Goal: Task Accomplishment & Management: Manage account settings

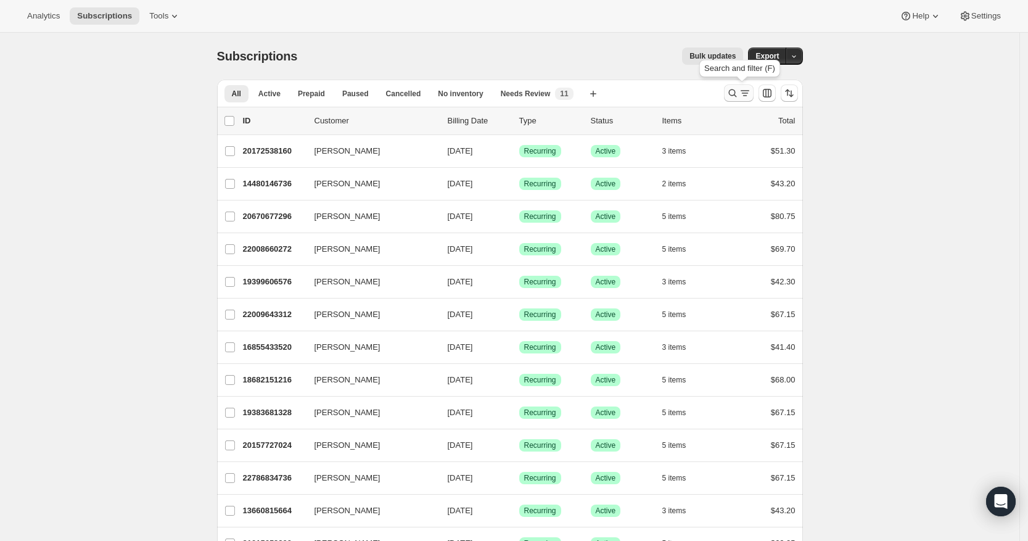
click at [739, 94] on icon "Search and filter results" at bounding box center [732, 93] width 12 height 12
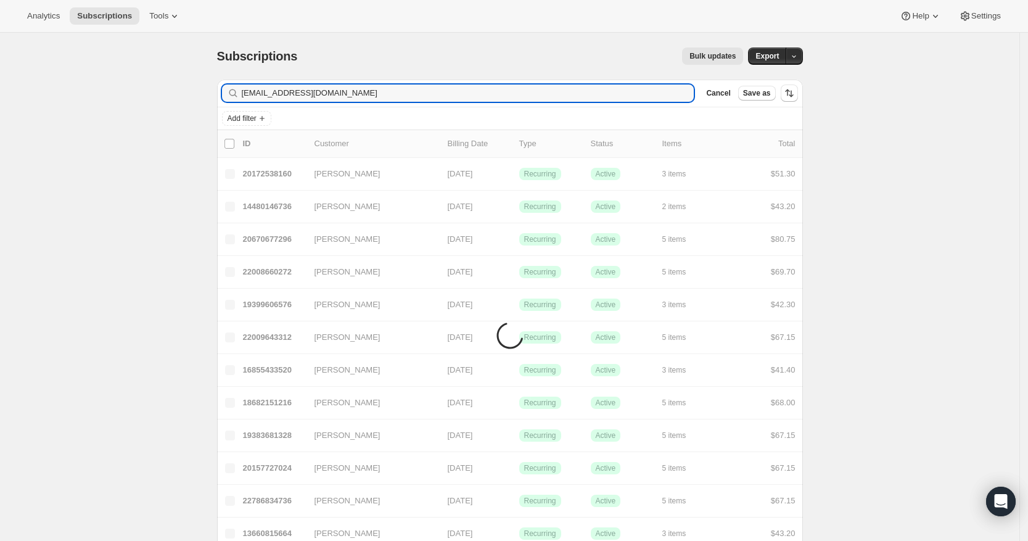
type input "[EMAIL_ADDRESS][DOMAIN_NAME]"
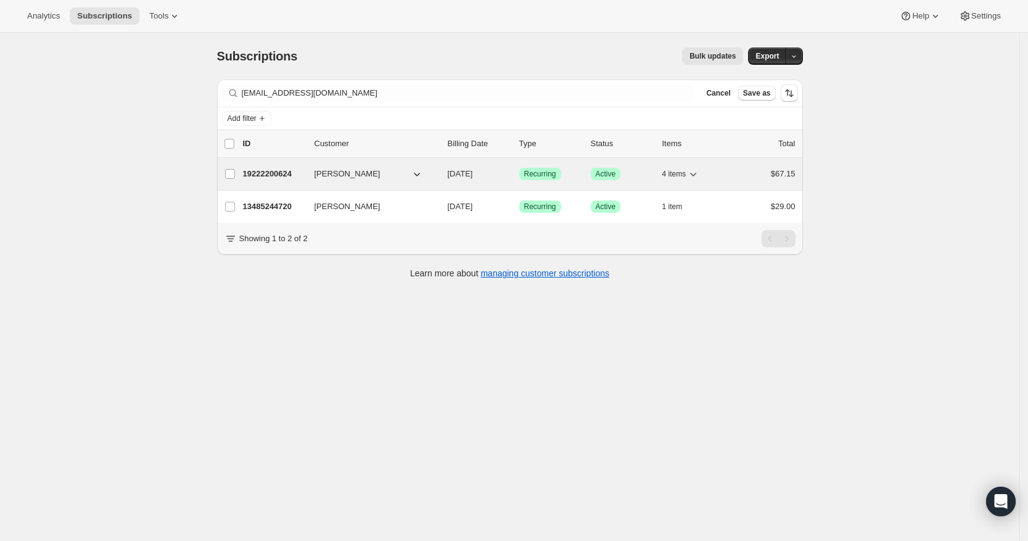
click at [285, 173] on p "19222200624" at bounding box center [274, 174] width 62 height 12
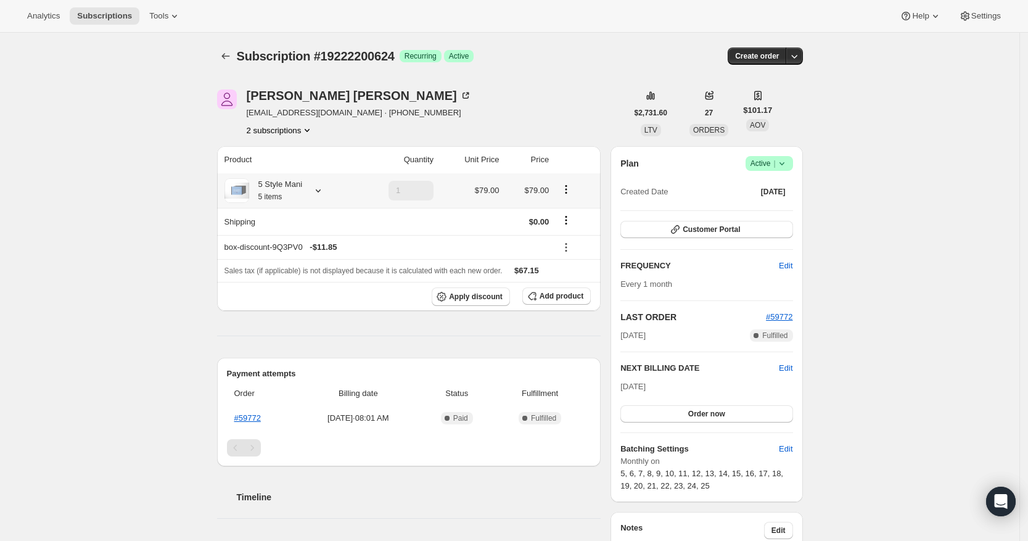
click at [323, 187] on icon at bounding box center [318, 190] width 12 height 12
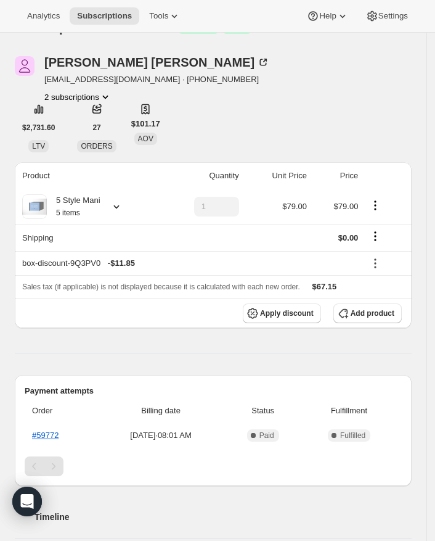
scroll to position [52, 0]
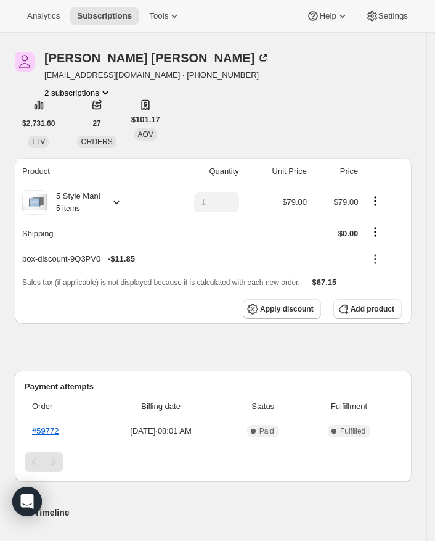
click at [121, 201] on icon at bounding box center [116, 202] width 12 height 12
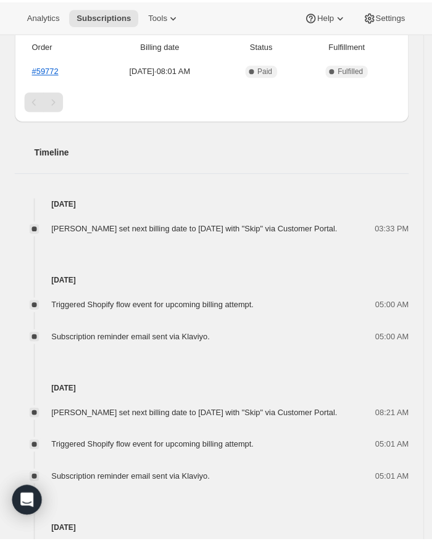
scroll to position [413, 0]
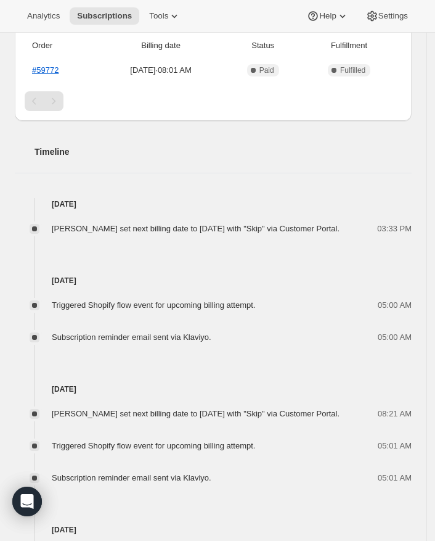
click at [131, 272] on div "[DATE] Triggered Shopify flow event for upcoming billing attempt. 05:00 AM Subs…" at bounding box center [213, 289] width 397 height 109
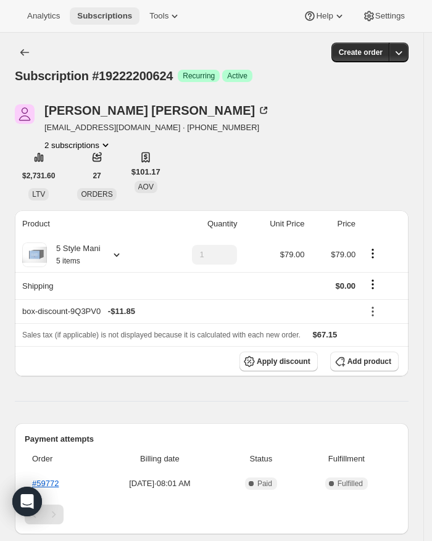
click at [110, 9] on button "Subscriptions" at bounding box center [105, 15] width 70 height 17
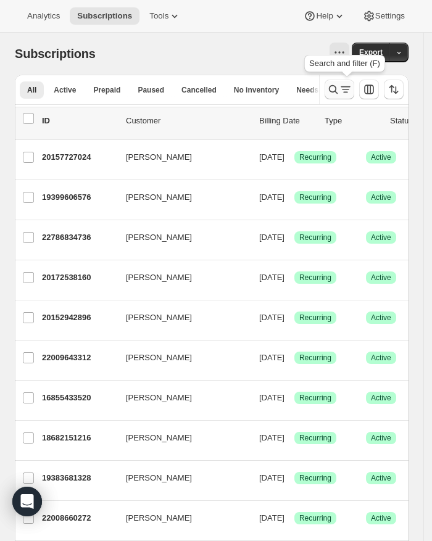
click at [351, 94] on icon "Search and filter results" at bounding box center [345, 89] width 12 height 12
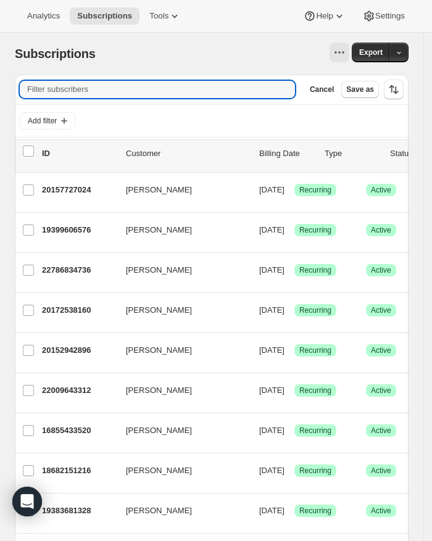
paste input "[EMAIL_ADDRESS][DOMAIN_NAME]"
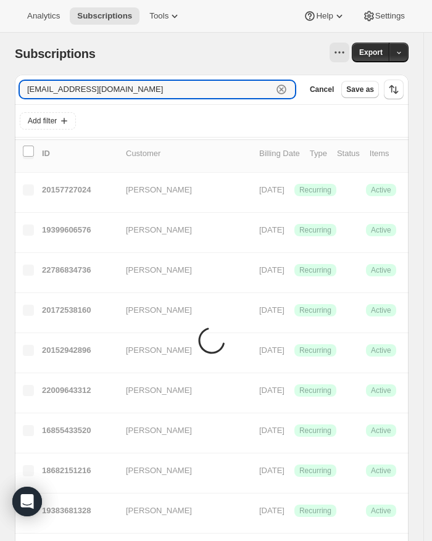
type input "[EMAIL_ADDRESS][DOMAIN_NAME]"
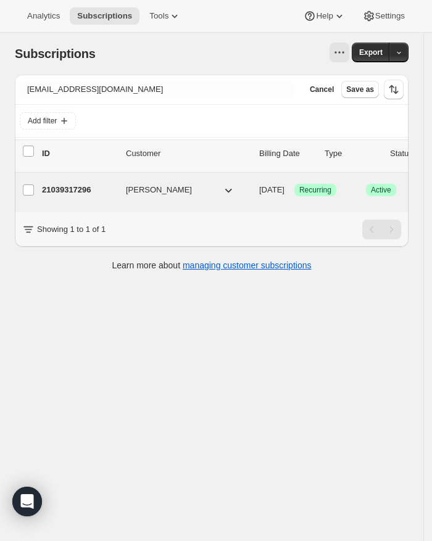
click at [62, 192] on p "21039317296" at bounding box center [79, 190] width 74 height 12
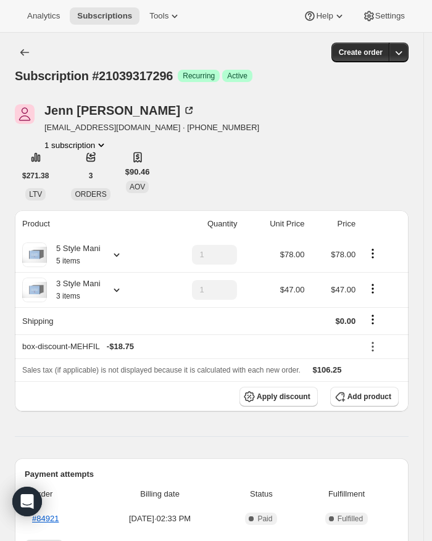
click at [117, 258] on icon at bounding box center [116, 254] width 12 height 12
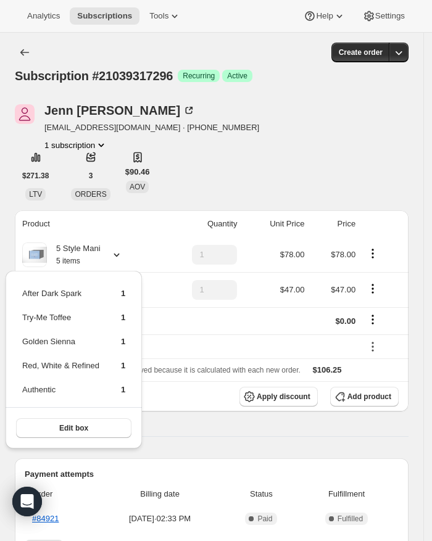
click at [151, 258] on div "5 Style Mani 5 items" at bounding box center [87, 254] width 131 height 25
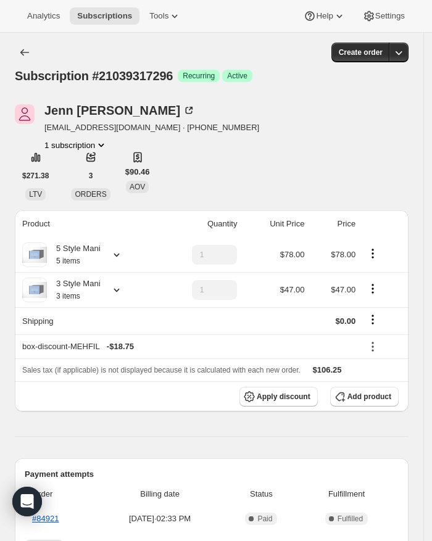
click at [119, 289] on icon at bounding box center [116, 291] width 6 height 4
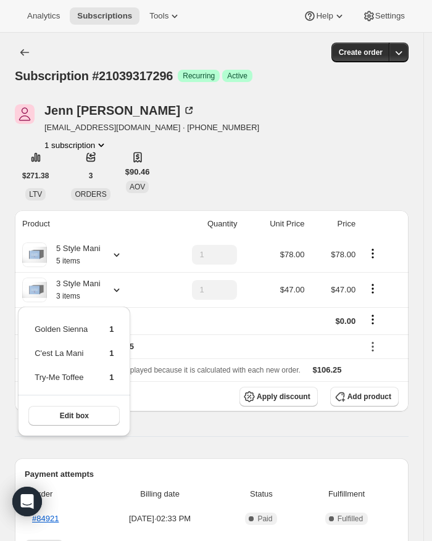
click at [123, 247] on div "5 Style Mani 5 items" at bounding box center [87, 254] width 131 height 25
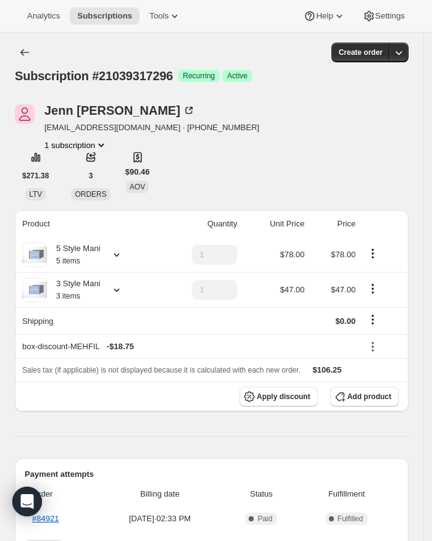
click at [121, 256] on icon at bounding box center [116, 254] width 12 height 12
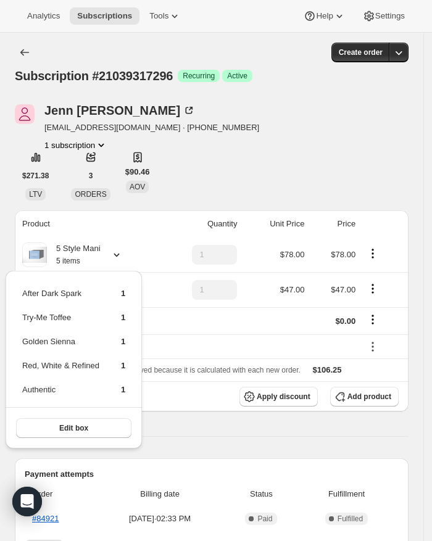
click at [156, 340] on th "box-discount-MEHFIL - $18.75" at bounding box center [187, 346] width 344 height 24
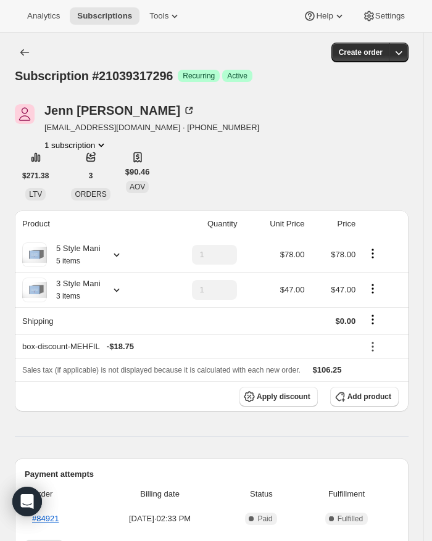
click at [126, 294] on div "3 Style Mani 3 items" at bounding box center [87, 289] width 131 height 25
click at [109, 293] on div at bounding box center [113, 290] width 17 height 12
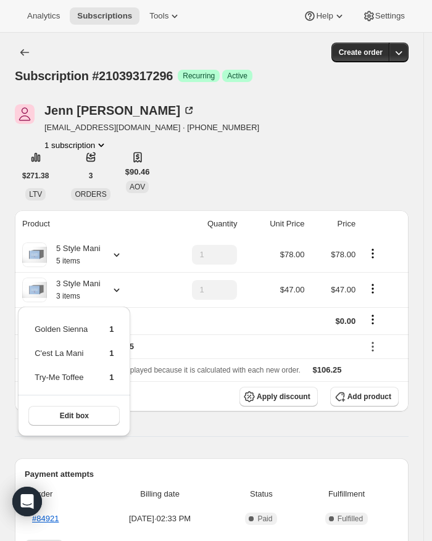
click at [115, 260] on icon at bounding box center [116, 254] width 12 height 12
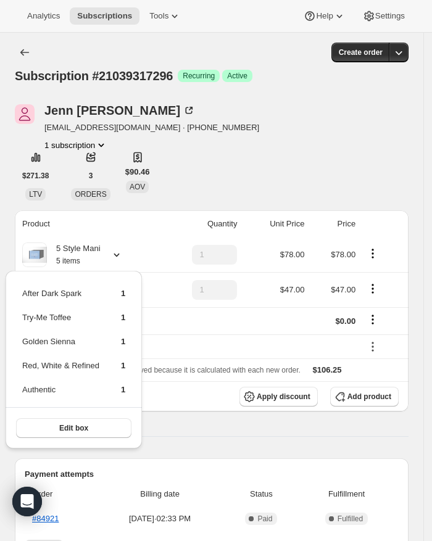
click at [154, 280] on div "3 Style Mani 3 items" at bounding box center [87, 289] width 131 height 25
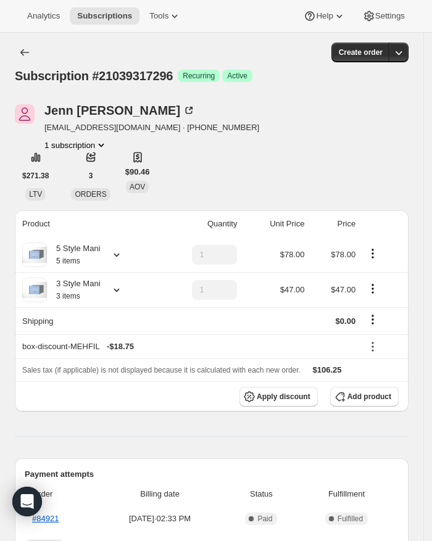
click at [133, 292] on div "3 Style Mani 3 items" at bounding box center [87, 289] width 131 height 25
click at [123, 292] on icon at bounding box center [116, 290] width 12 height 12
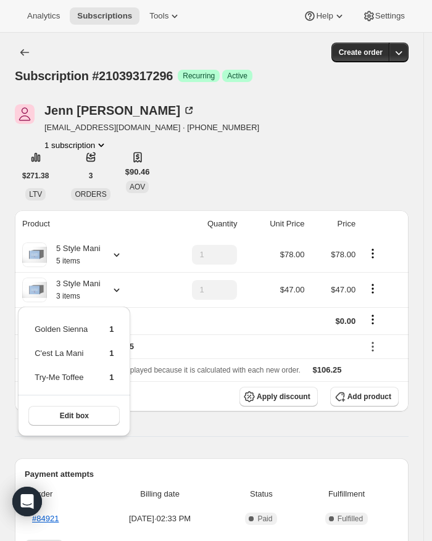
click at [120, 256] on icon at bounding box center [116, 254] width 12 height 12
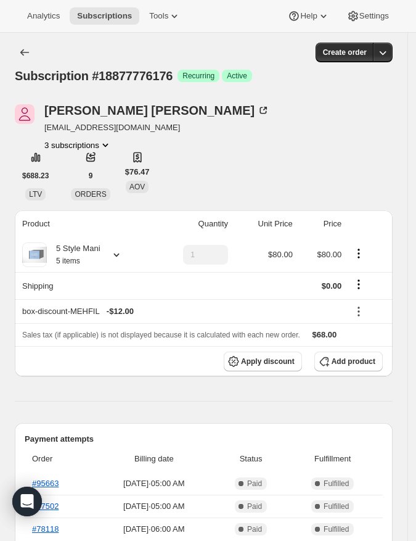
click at [122, 250] on icon at bounding box center [116, 254] width 12 height 12
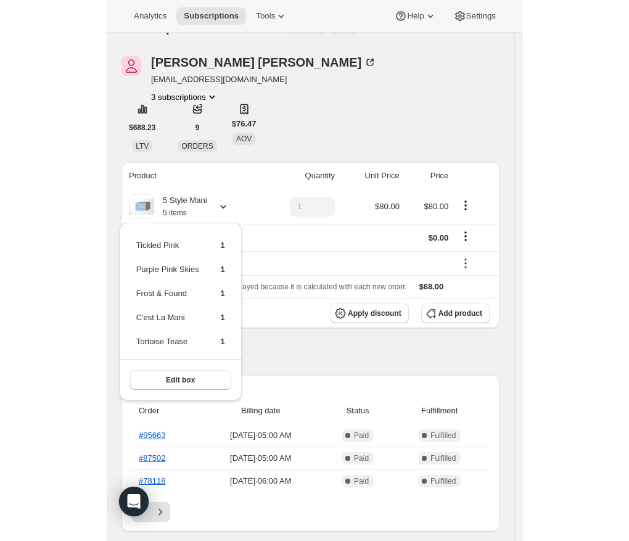
scroll to position [49, 0]
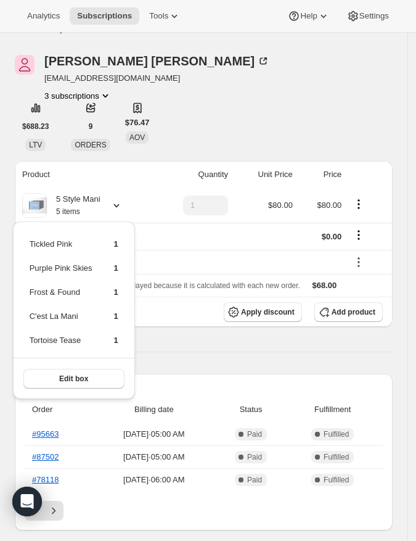
click at [123, 488] on td "Apr 22, 2025 · 06:00 AM" at bounding box center [153, 479] width 123 height 23
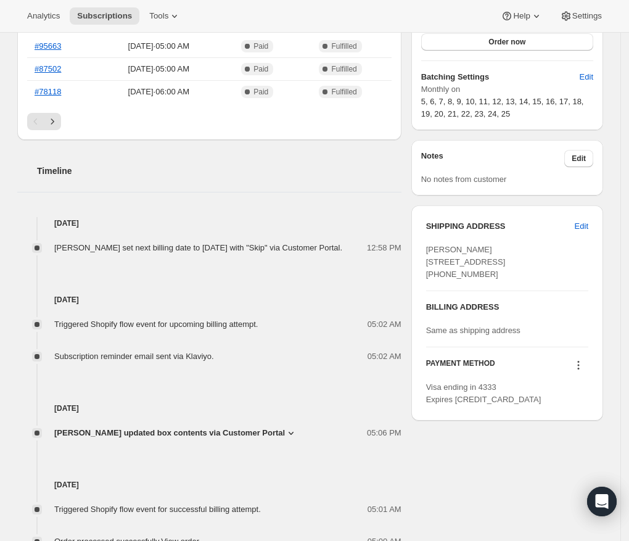
scroll to position [371, 0]
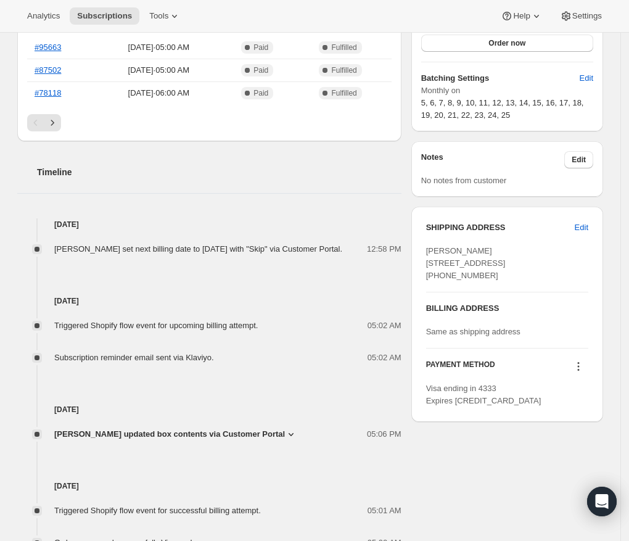
click at [52, 272] on div "Jul 16, 2025 Triggered Shopify flow event for upcoming billing attempt. 05:02 A…" at bounding box center [209, 309] width 384 height 109
